Goal: Information Seeking & Learning: Learn about a topic

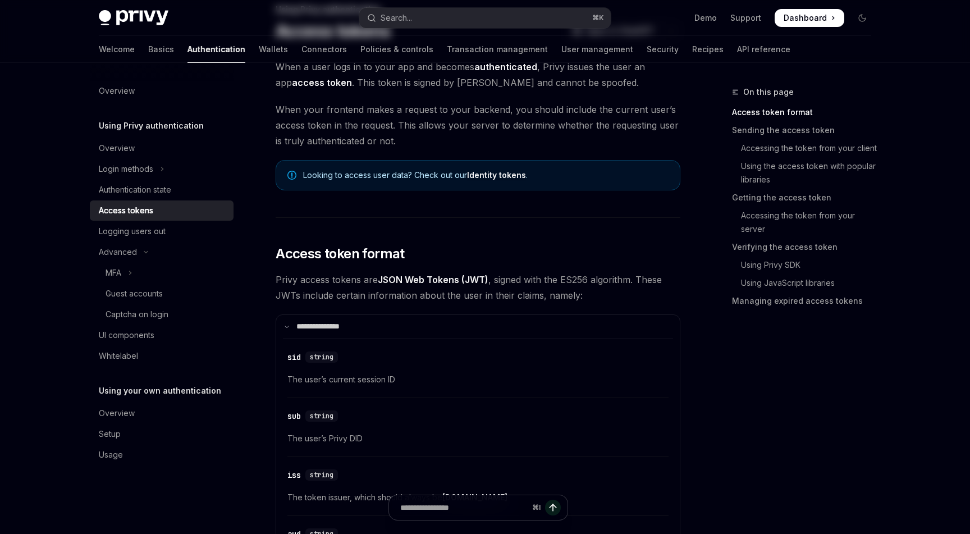
scroll to position [109, 0]
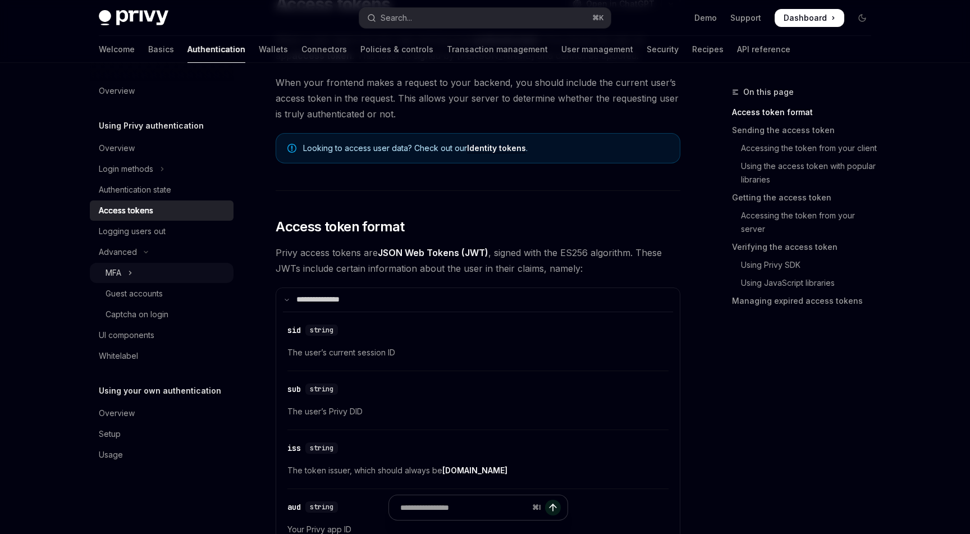
click at [131, 274] on icon "Toggle MFA section" at bounding box center [130, 272] width 4 height 13
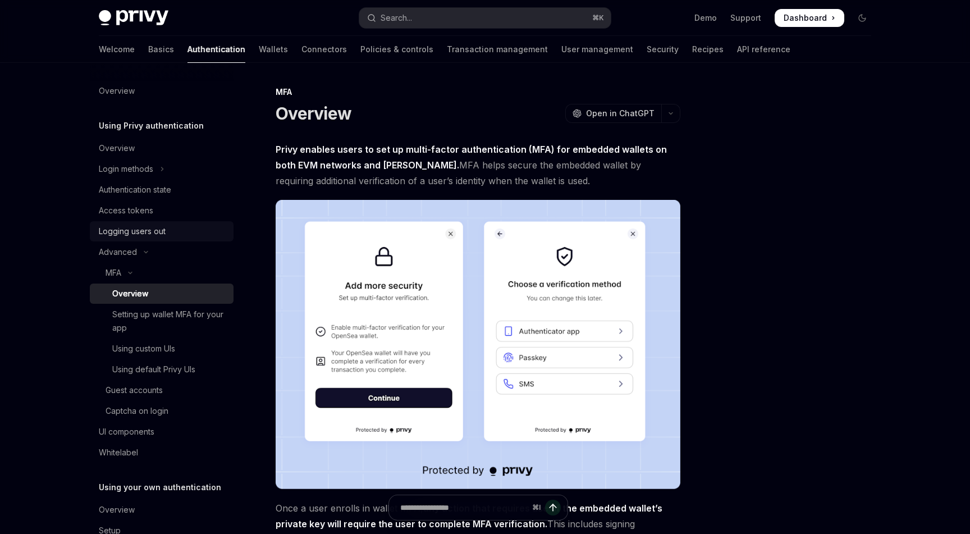
click at [133, 233] on div "Logging users out" at bounding box center [132, 231] width 67 height 13
type textarea "*"
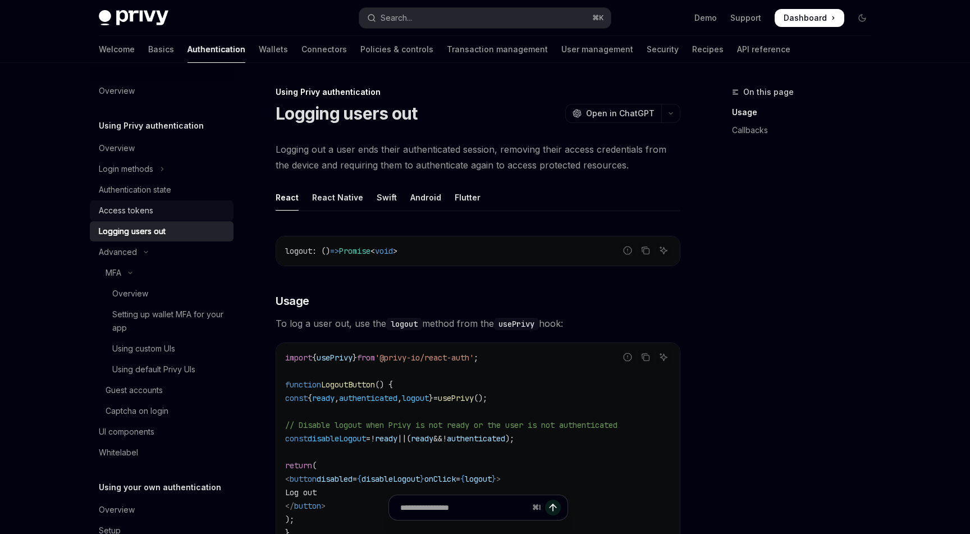
click at [131, 216] on div "Access tokens" at bounding box center [126, 210] width 54 height 13
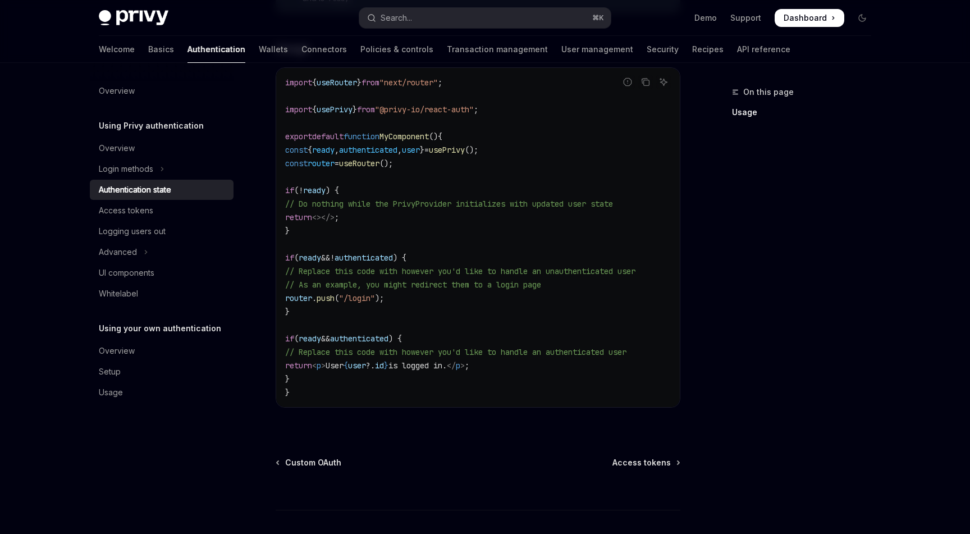
scroll to position [51, 0]
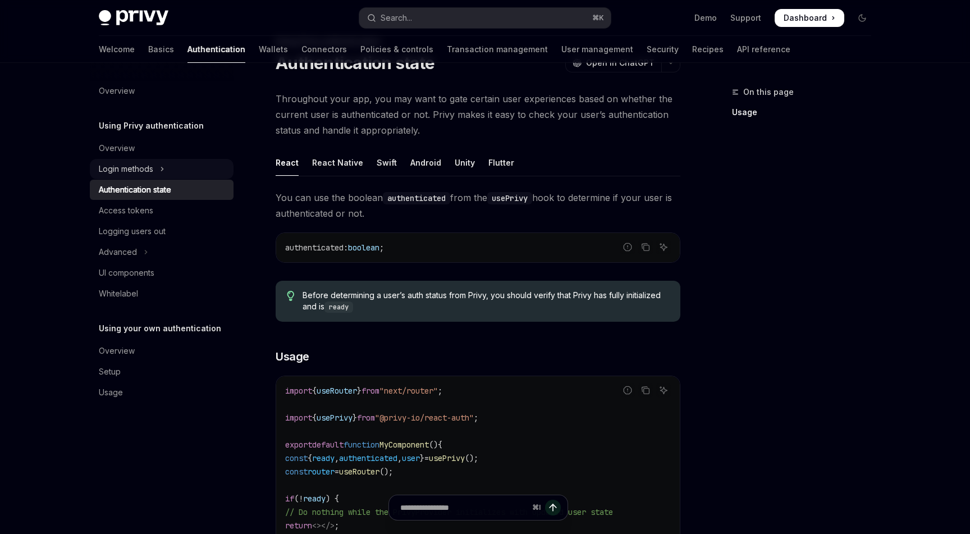
click at [161, 172] on icon "Toggle Login methods section" at bounding box center [162, 168] width 4 height 13
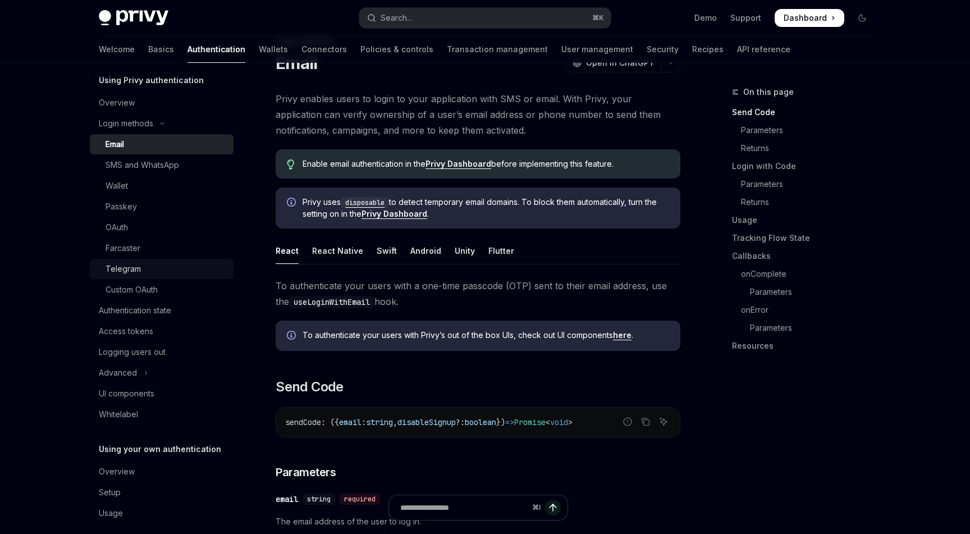
scroll to position [57, 0]
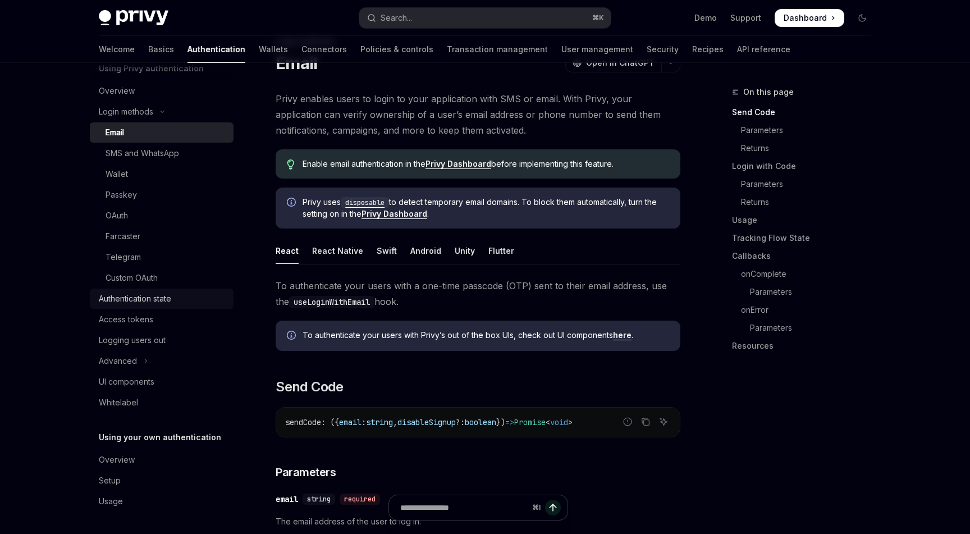
click at [152, 301] on div "Authentication state" at bounding box center [135, 298] width 72 height 13
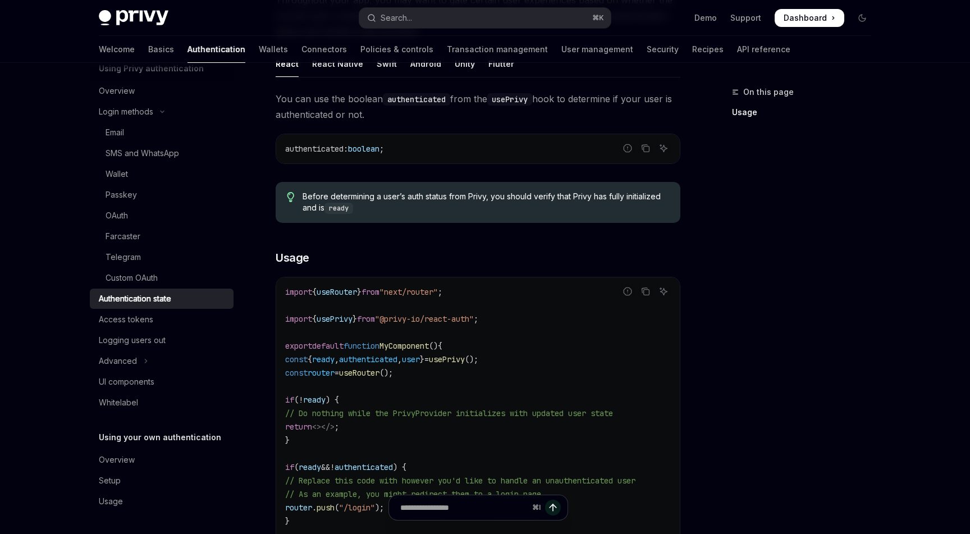
scroll to position [436, 0]
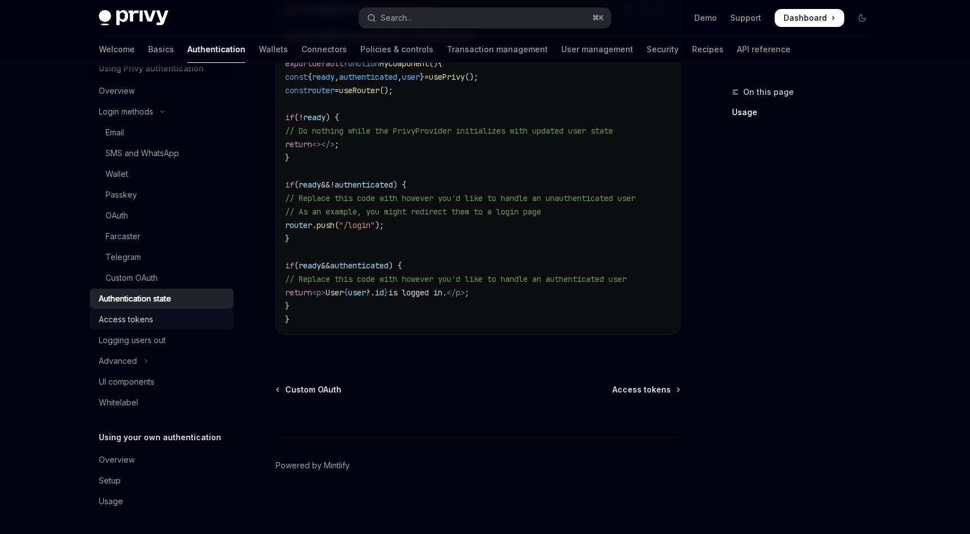
click at [140, 316] on div "Access tokens" at bounding box center [126, 319] width 54 height 13
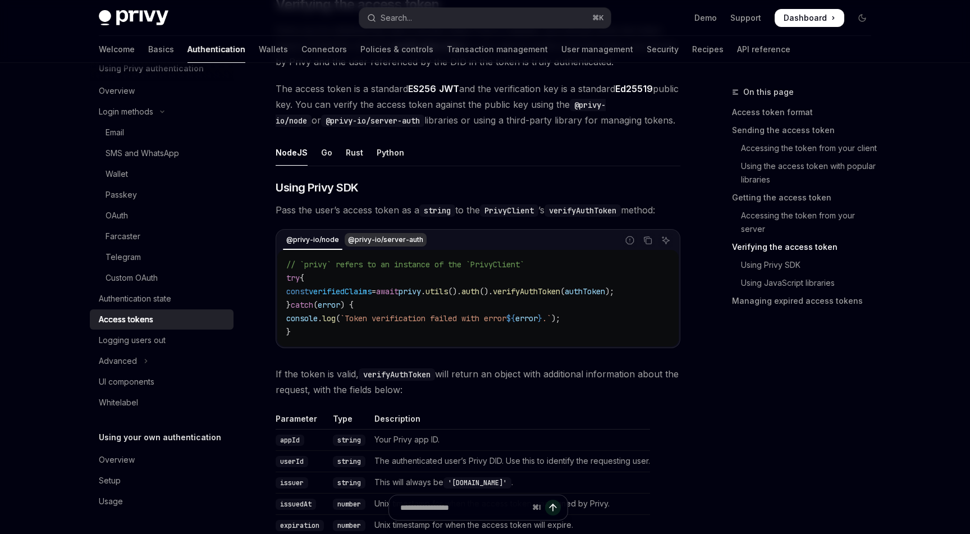
scroll to position [1683, 0]
click at [149, 364] on button "Advanced" at bounding box center [162, 361] width 144 height 20
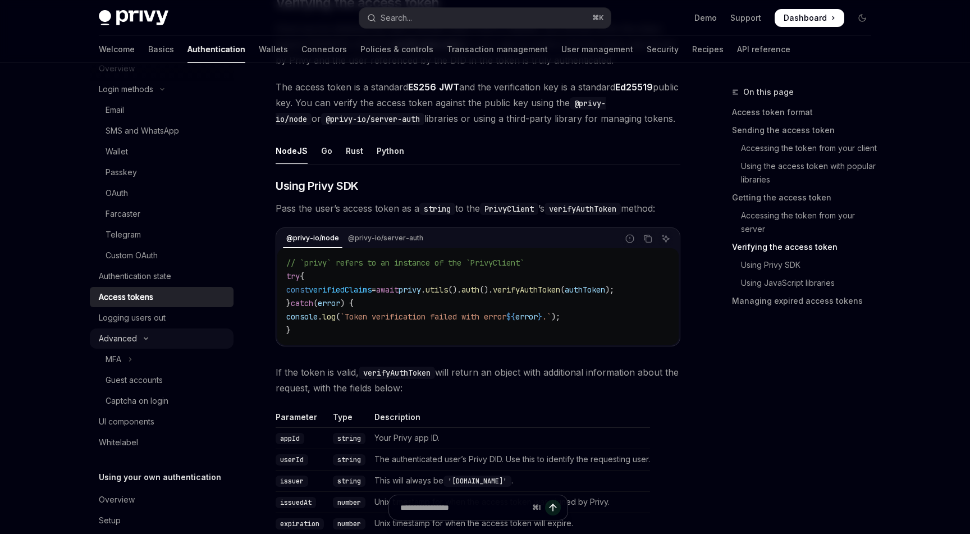
scroll to position [81, 0]
click at [156, 418] on div "UI components" at bounding box center [163, 420] width 128 height 13
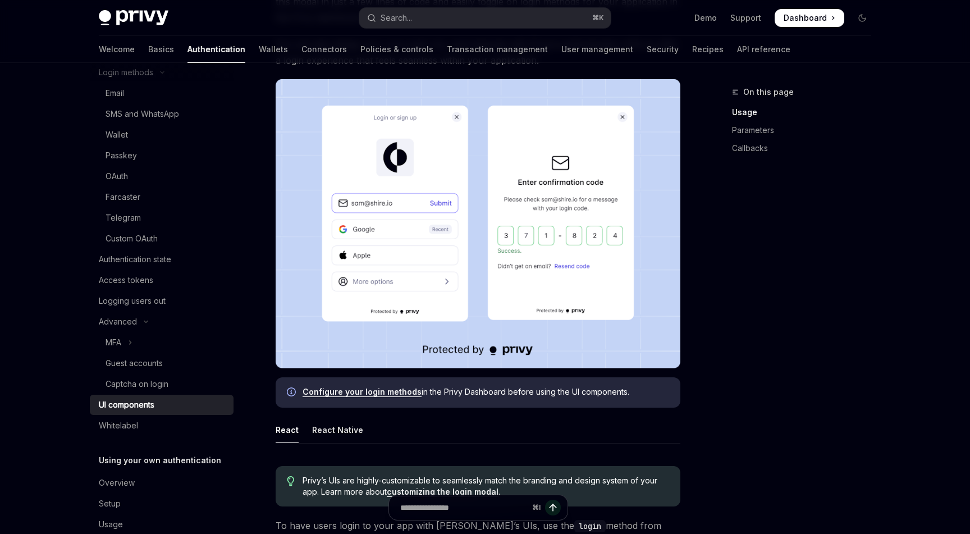
scroll to position [98, 0]
click at [144, 430] on div "Whitelabel" at bounding box center [163, 424] width 128 height 13
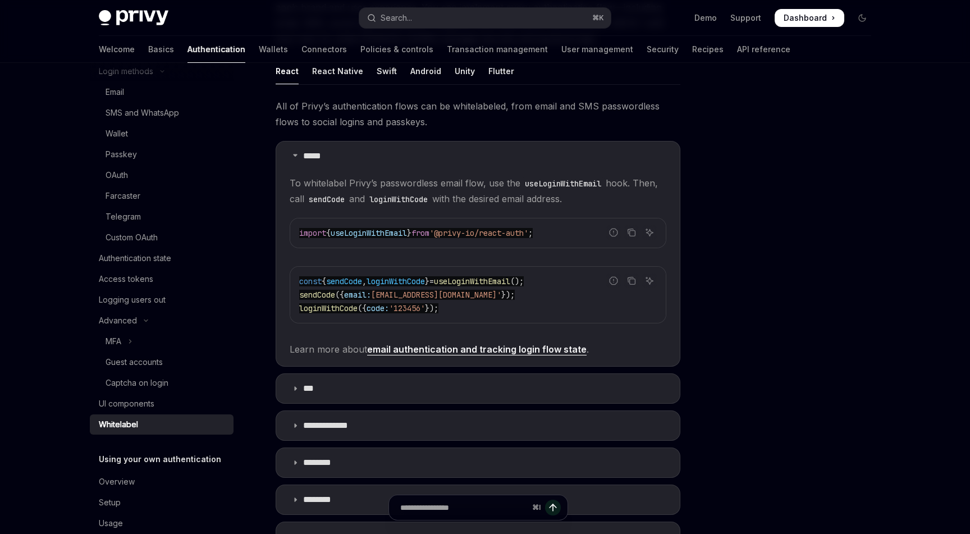
scroll to position [163, 0]
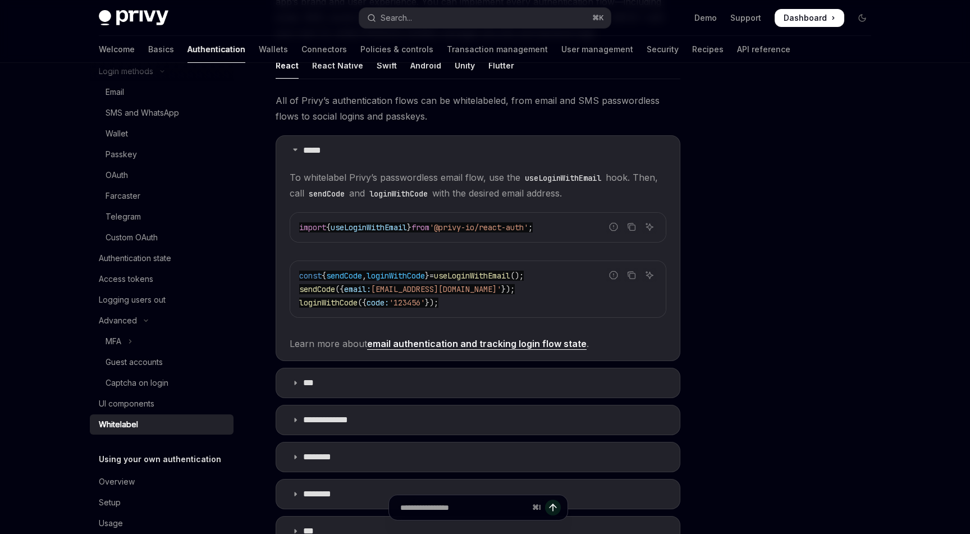
click at [391, 344] on link "email authentication and tracking login flow state" at bounding box center [477, 344] width 220 height 12
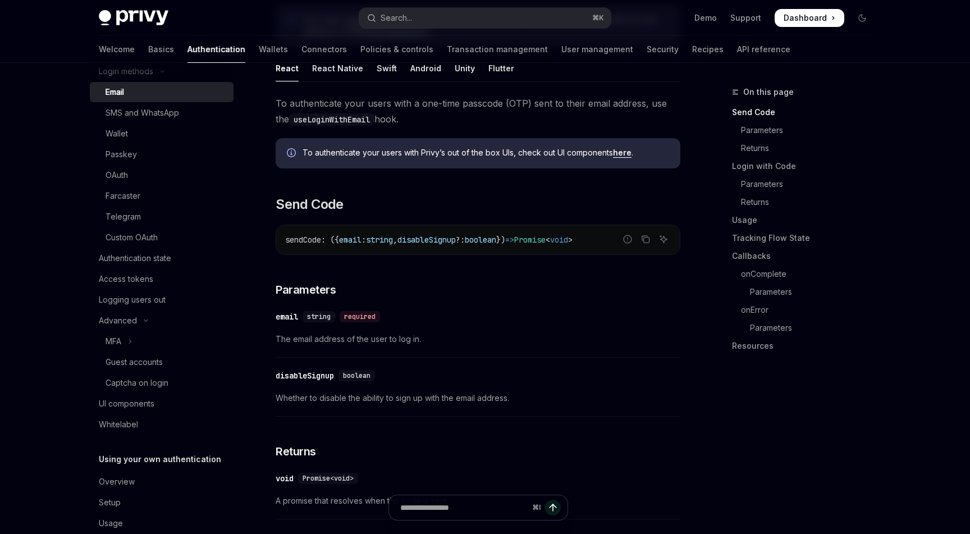
scroll to position [209, 0]
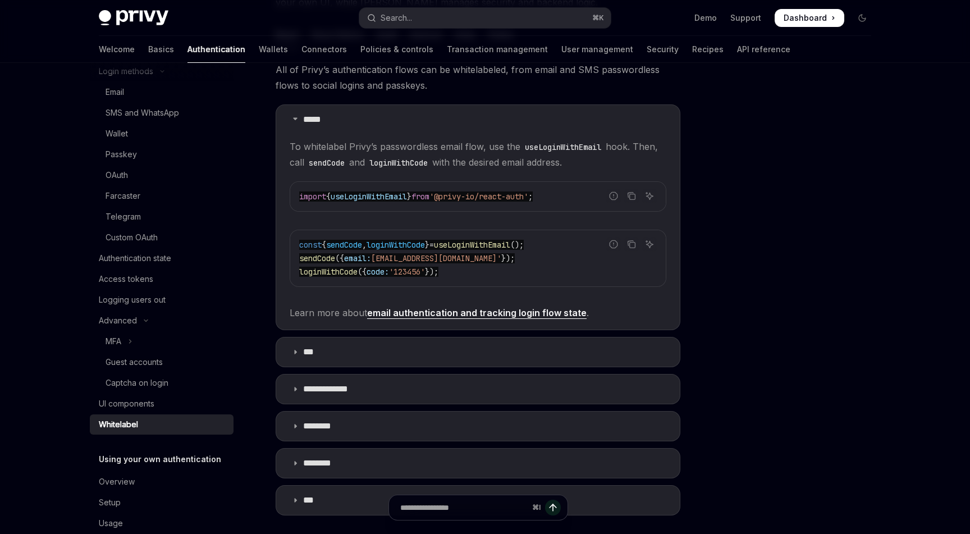
scroll to position [195, 0]
click at [297, 392] on summary "**********" at bounding box center [478, 388] width 404 height 29
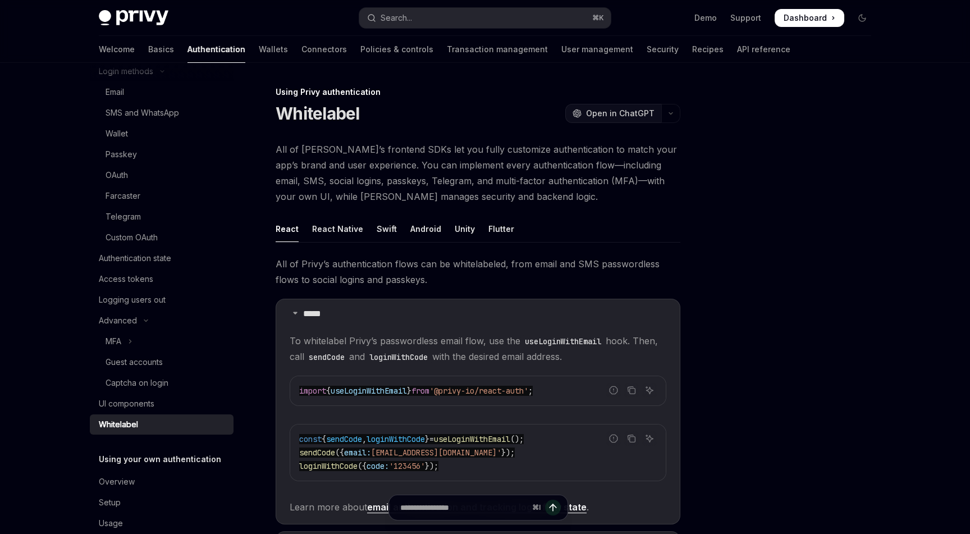
click at [601, 113] on span "Open in ChatGPT" at bounding box center [620, 113] width 68 height 11
click at [674, 112] on button "button" at bounding box center [670, 113] width 19 height 19
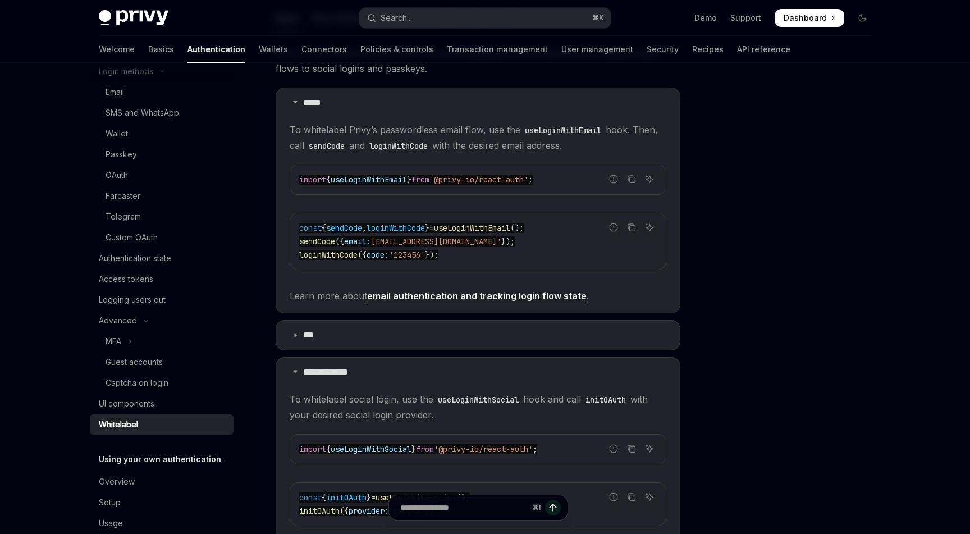
scroll to position [256, 0]
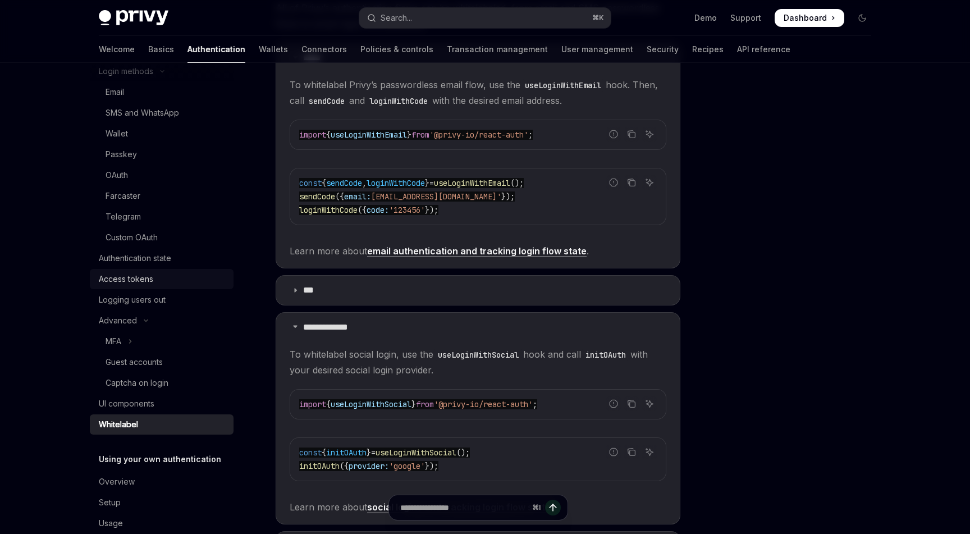
click at [129, 278] on div "Access tokens" at bounding box center [126, 278] width 54 height 13
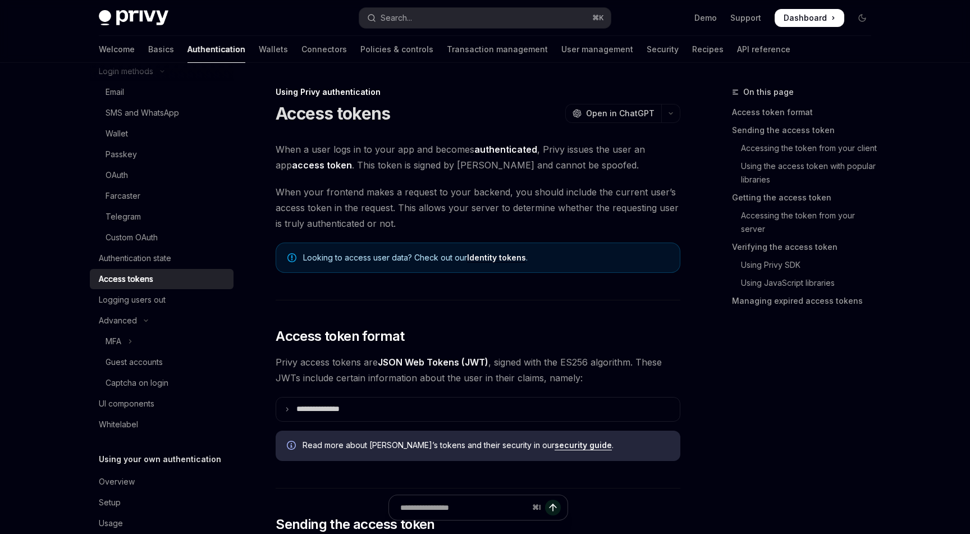
type textarea "*"
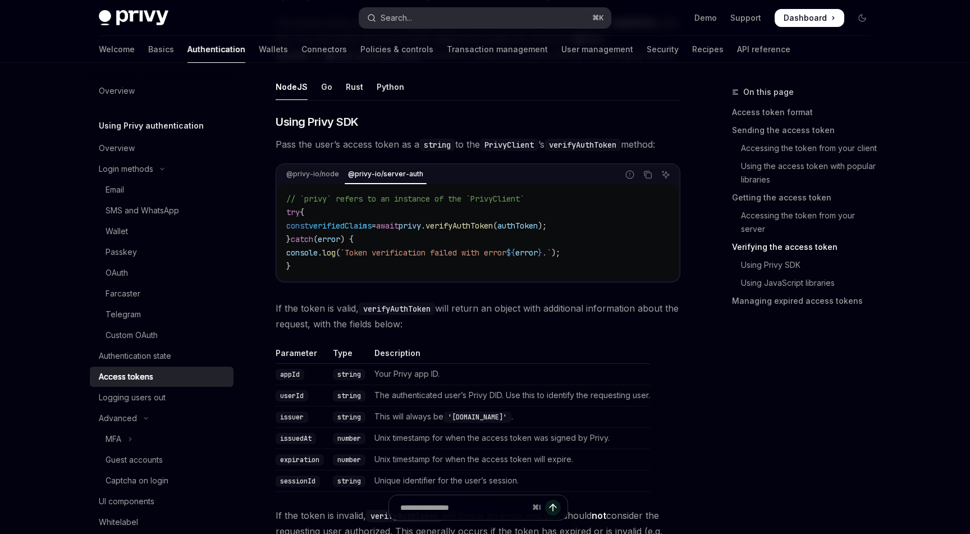
click at [397, 20] on div "Search..." at bounding box center [396, 17] width 31 height 13
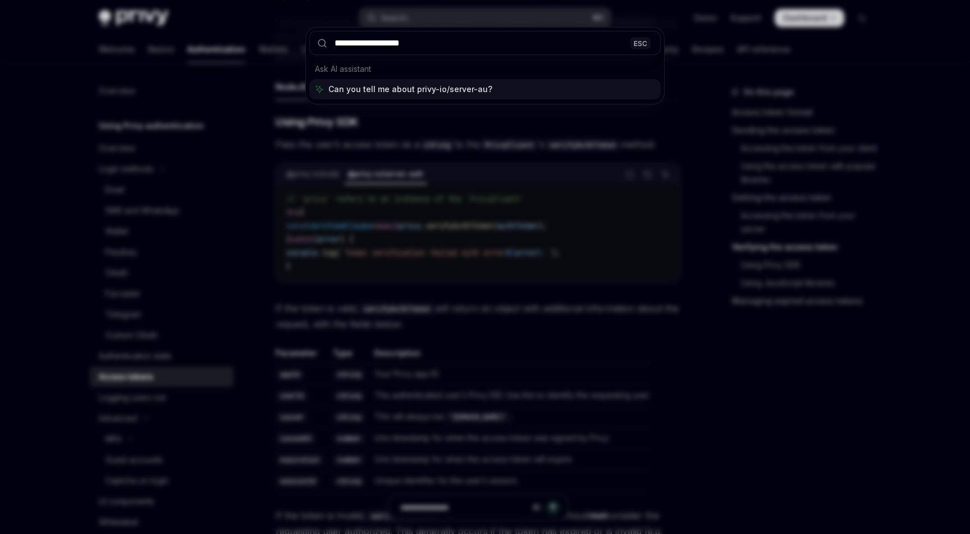
type input "**********"
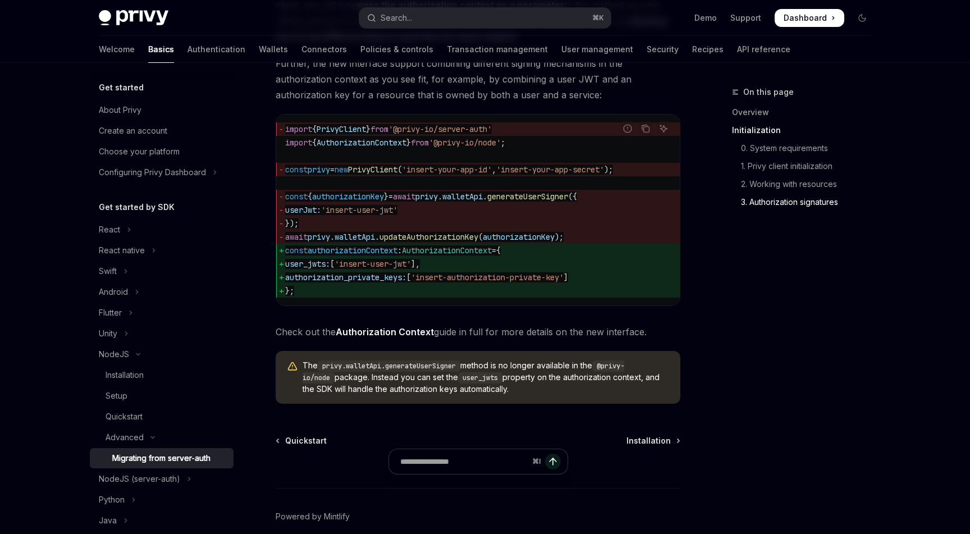
scroll to position [1657, 0]
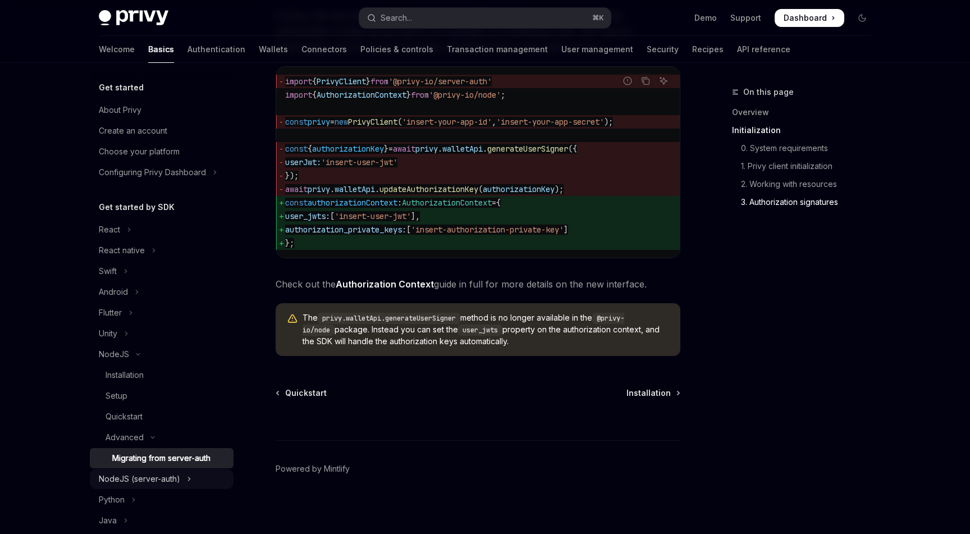
click at [170, 482] on div "NodeJS (server-auth)" at bounding box center [139, 478] width 81 height 13
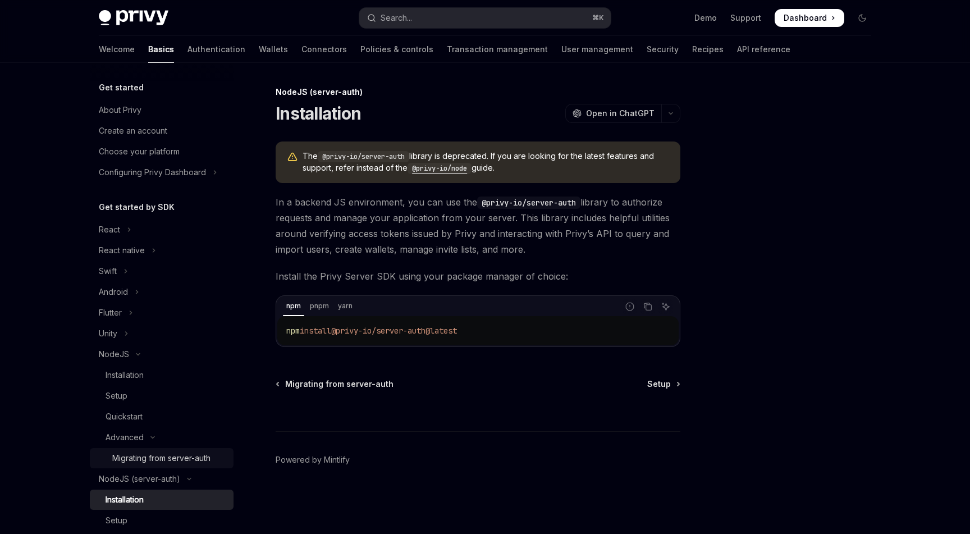
click at [141, 453] on div "Migrating from server-auth" at bounding box center [161, 457] width 98 height 13
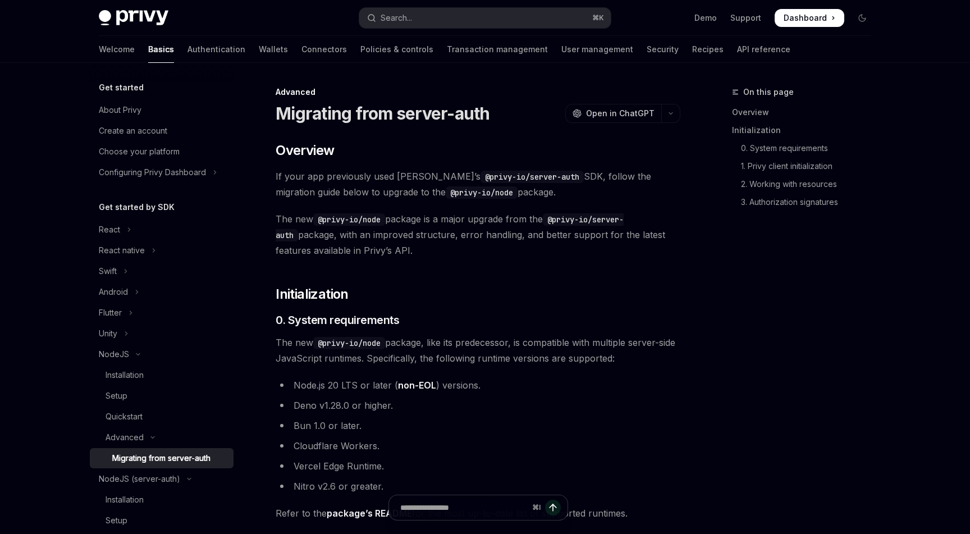
type textarea "*"
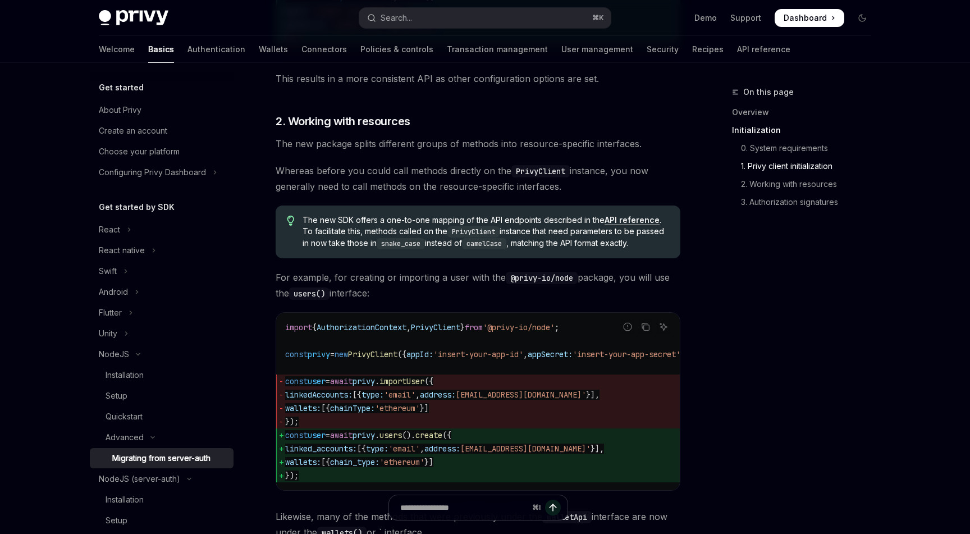
scroll to position [774, 0]
